Goal: Transaction & Acquisition: Purchase product/service

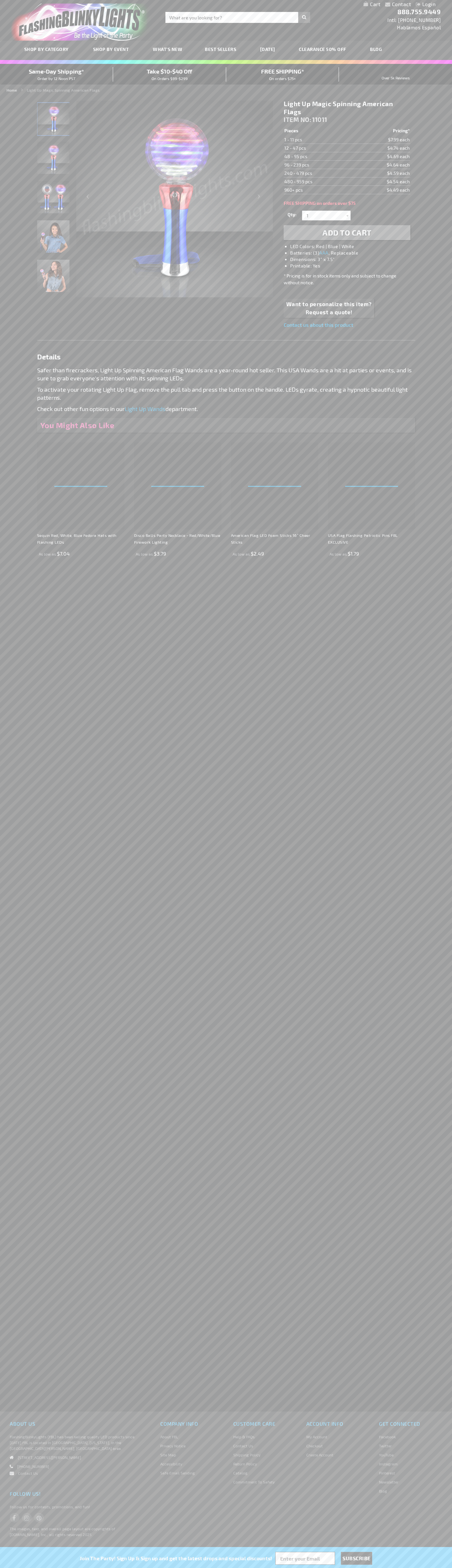
click at [353, 247] on li "LED Colors: Red | Blue | White" at bounding box center [353, 247] width 126 height 7
click at [347, 233] on span "Add to Cart" at bounding box center [347, 232] width 49 height 9
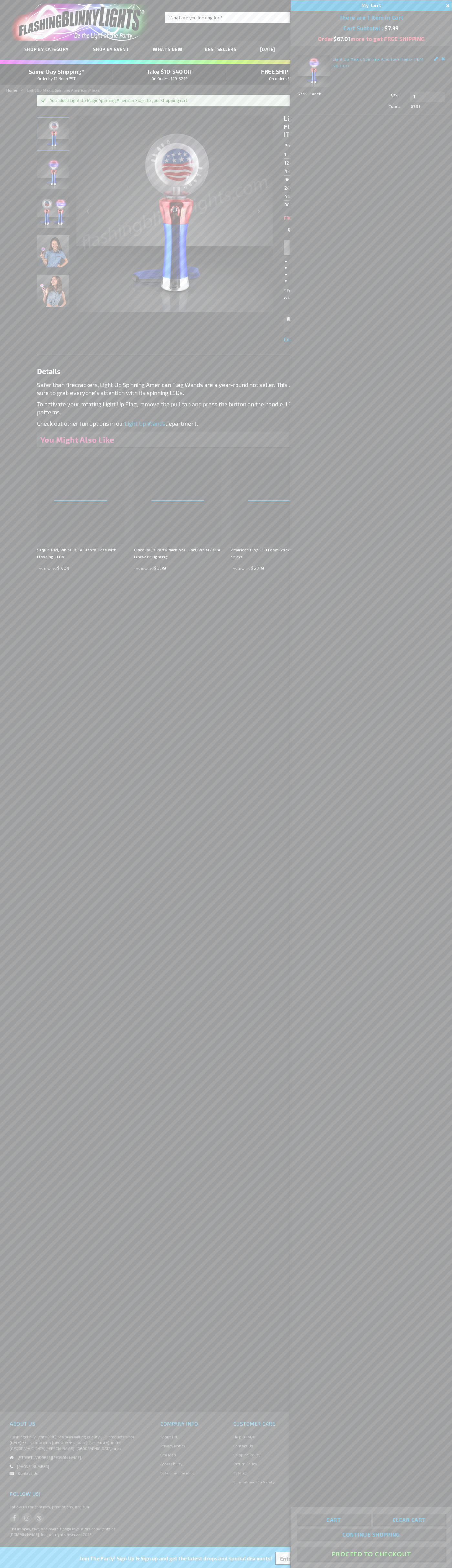
click at [371, 1554] on button "Proceed To Checkout" at bounding box center [371, 1554] width 148 height 15
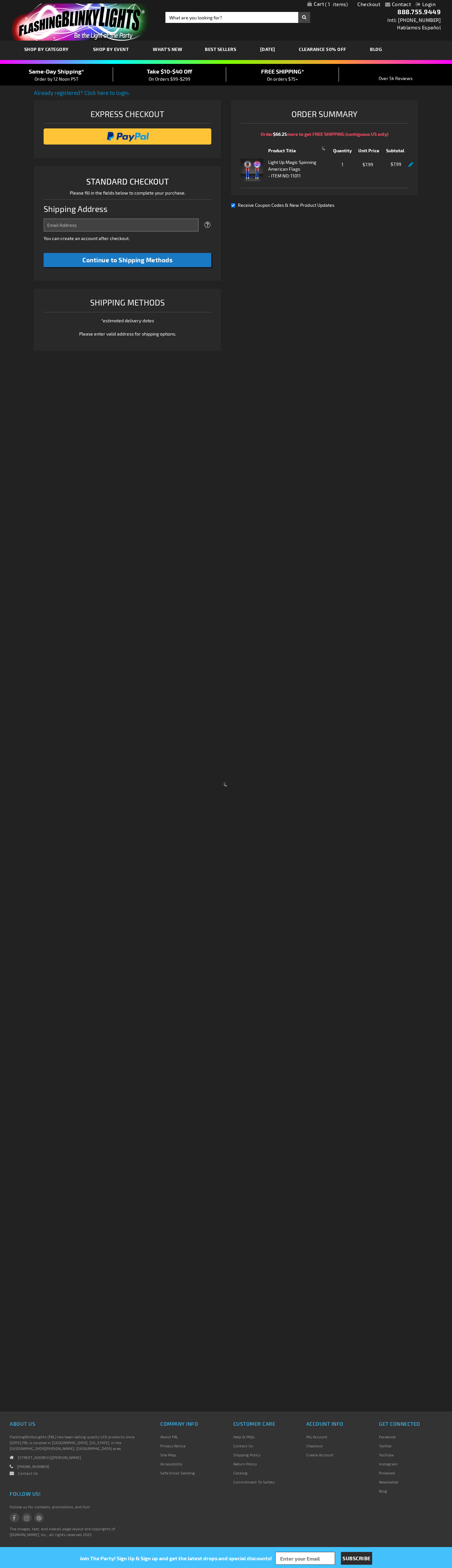
select select "US"
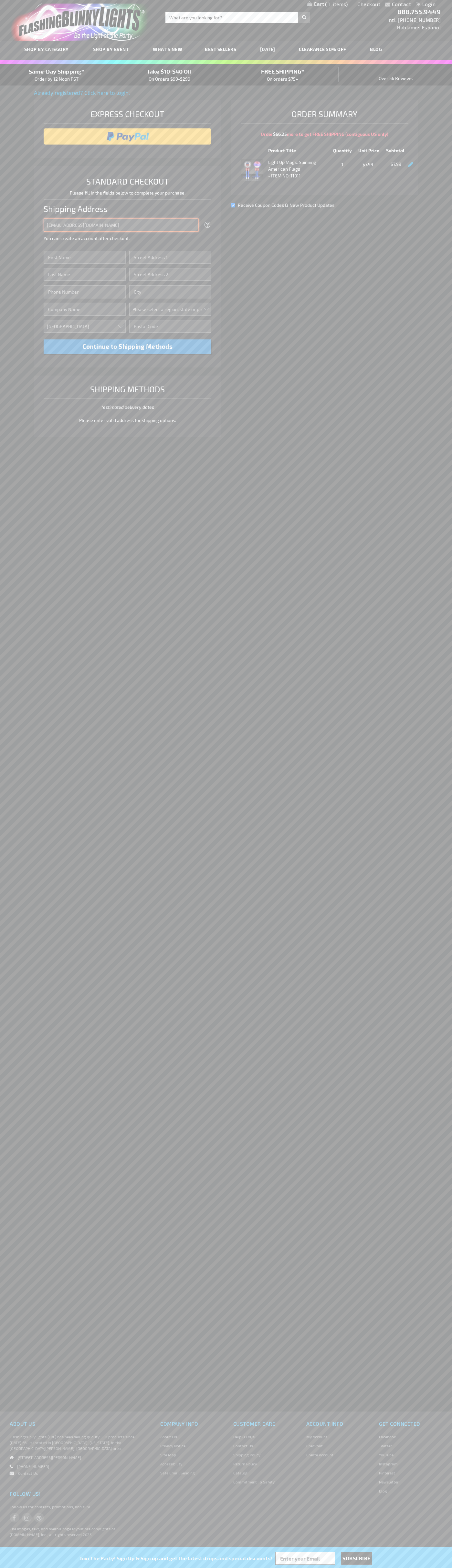
type input "johnsmith005@storebotmail.joonix.net"
type input "John"
type input "4581 Webb Street"
type input "First floor"
type input "pryor"
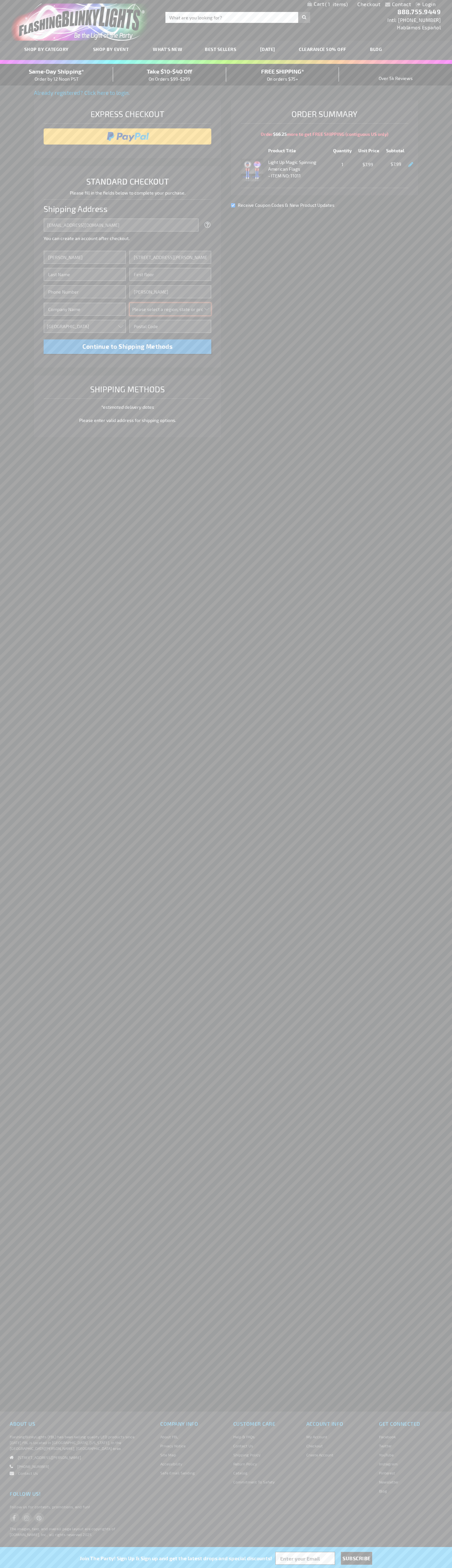
select select "48"
type input "74361"
type input "Smith"
type input "6502530000"
type input "John Smith"
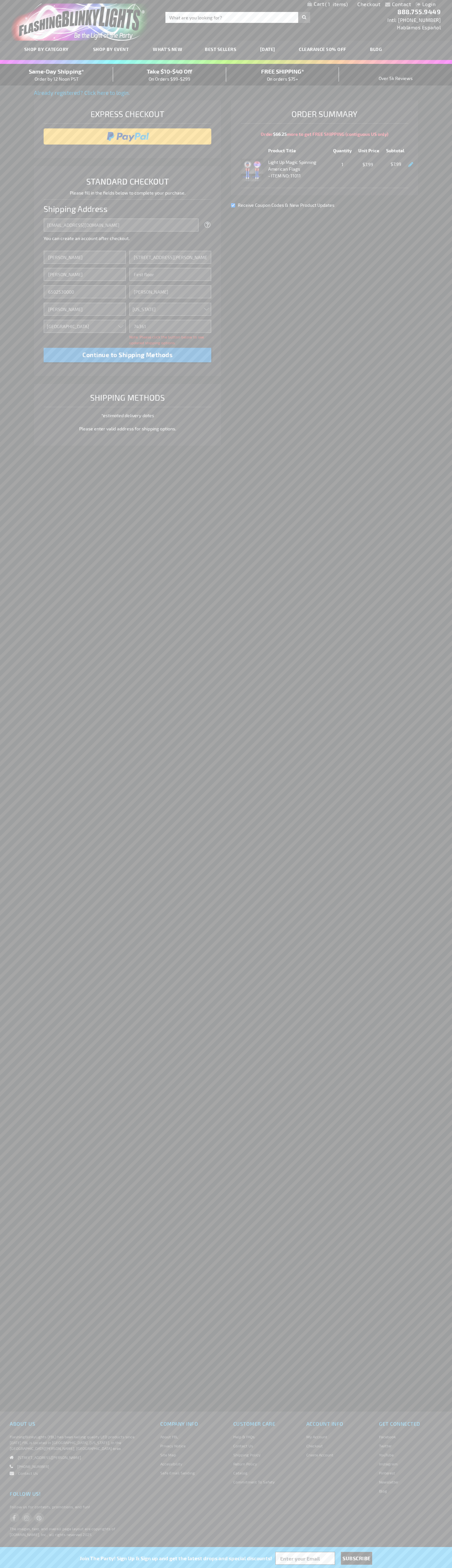
click at [57, 75] on div "Same-Day Shipping* Order by 12 Noon PST" at bounding box center [57, 74] width 113 height 15
click at [127, 136] on input "image" at bounding box center [127, 136] width 161 height 13
